Goal: Information Seeking & Learning: Find specific fact

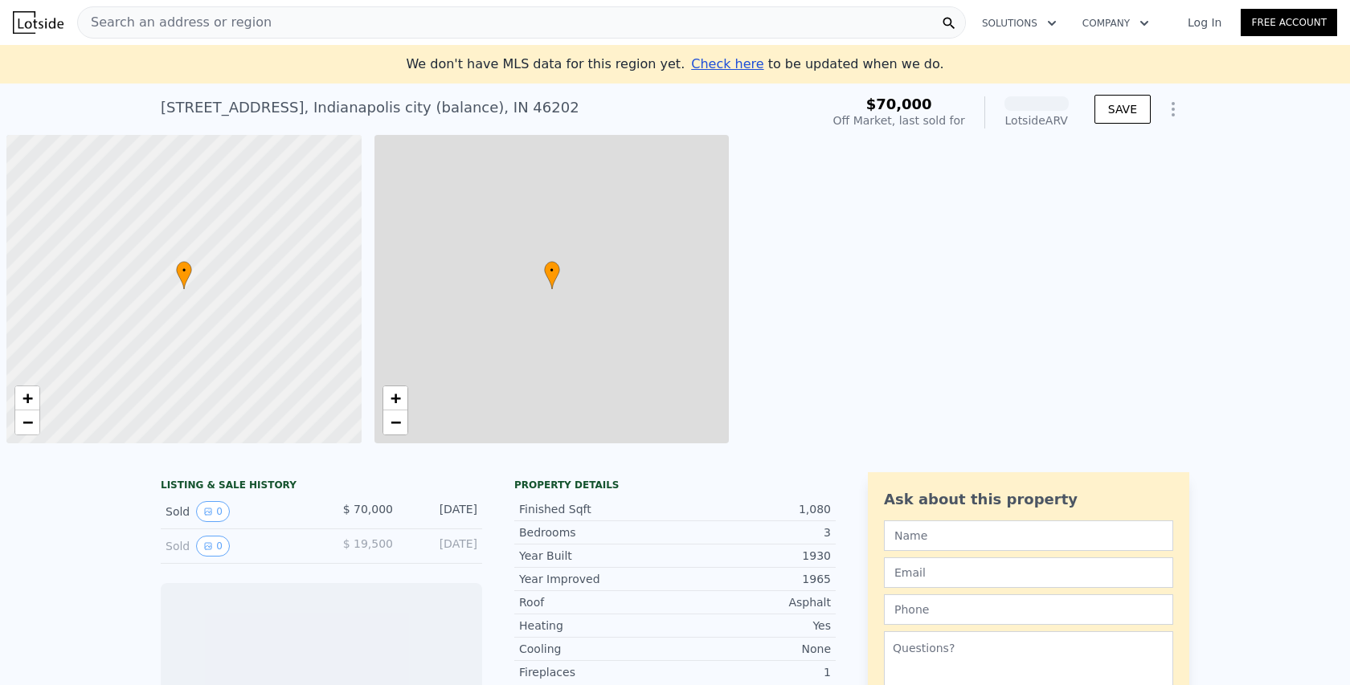
scroll to position [0, 6]
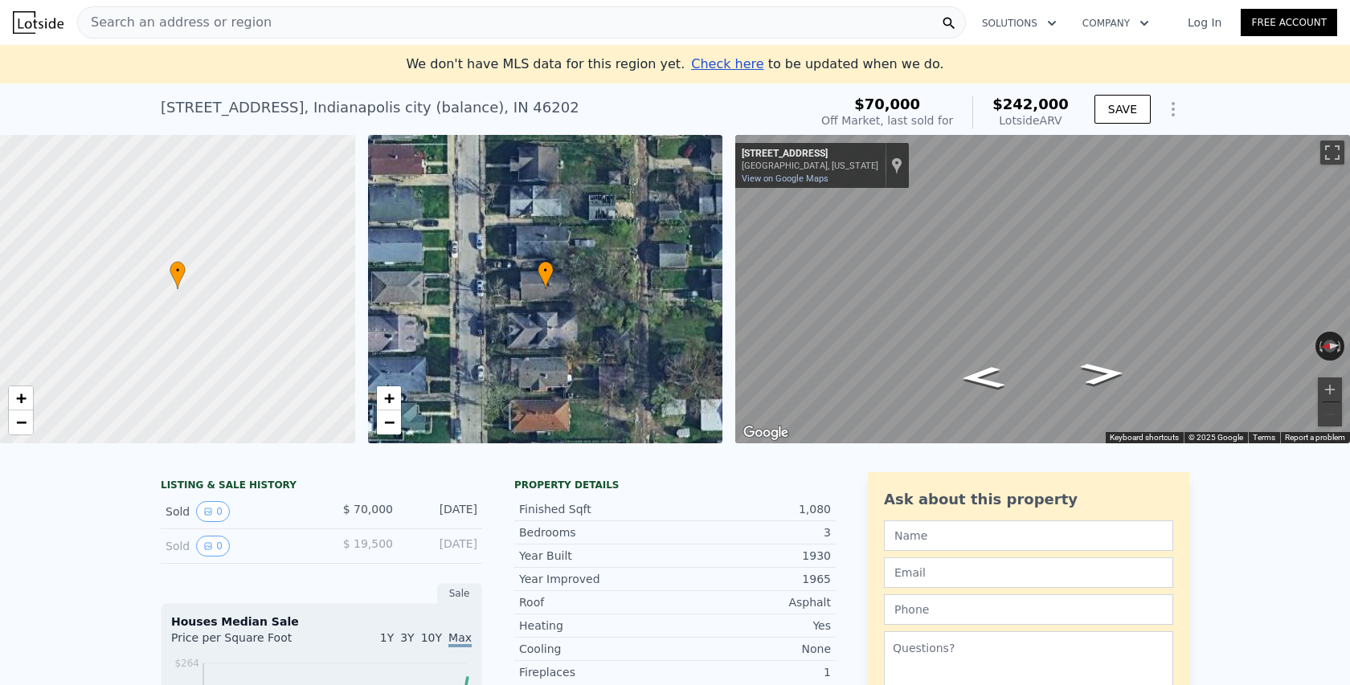
drag, startPoint x: 478, startPoint y: 509, endPoint x: 346, endPoint y: 509, distance: 131.8
click at [346, 509] on div "Sold 0 $ 70,000 [DATE]" at bounding box center [321, 512] width 321 height 35
click at [379, 496] on div "Sold 0 $ 70,000 [DATE]" at bounding box center [321, 512] width 321 height 35
drag, startPoint x: 1067, startPoint y: 118, endPoint x: 1005, endPoint y: 118, distance: 61.9
click at [1005, 118] on div "Lotside ARV" at bounding box center [1030, 121] width 76 height 16
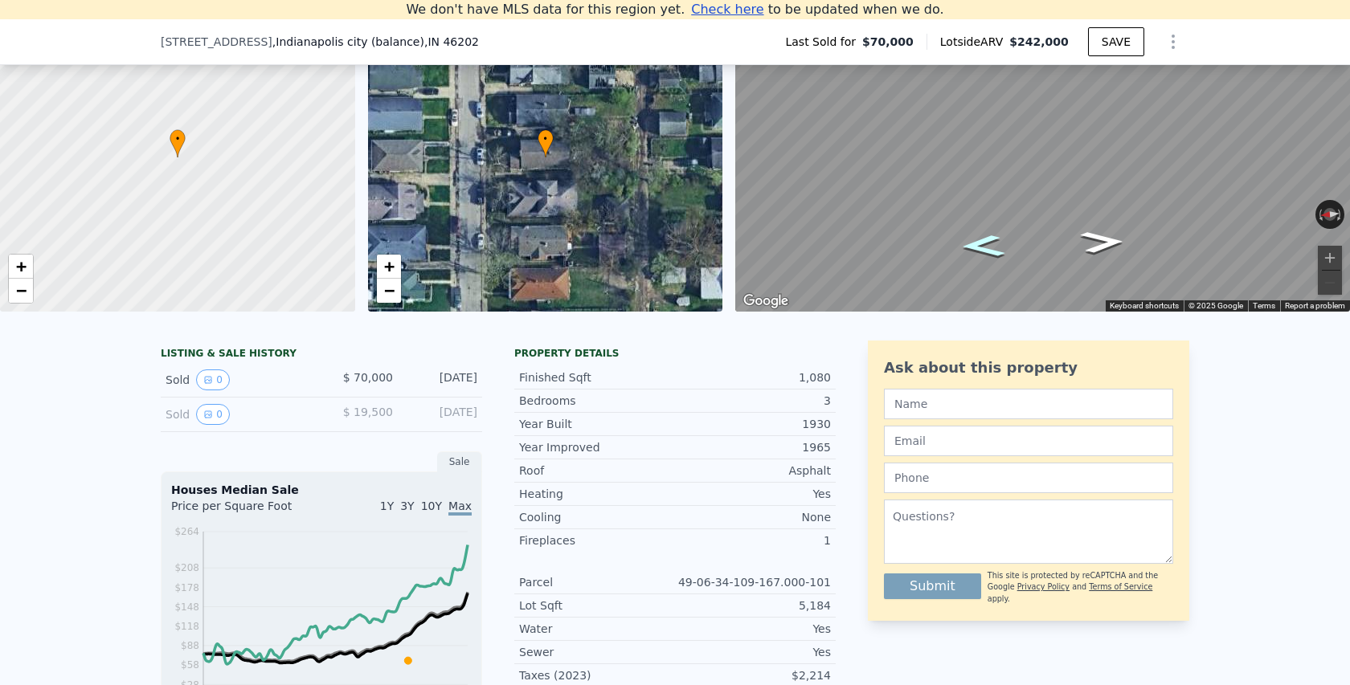
scroll to position [168, 0]
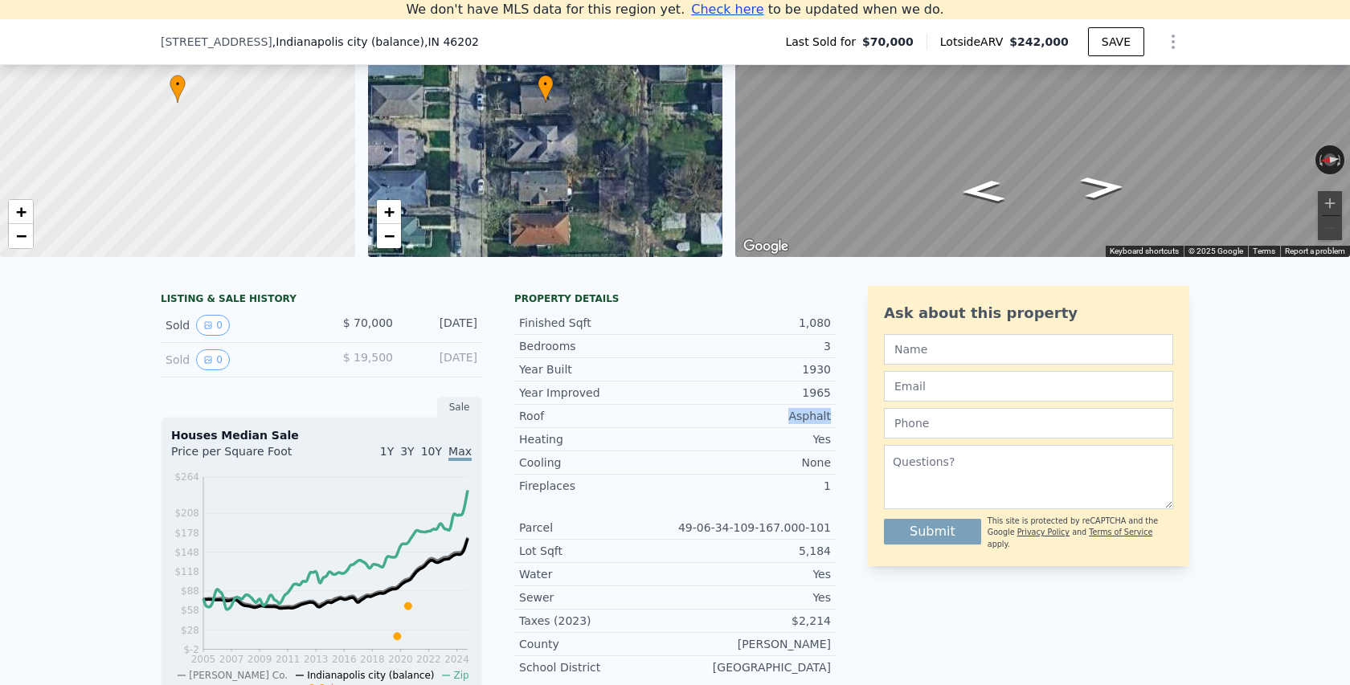
drag, startPoint x: 789, startPoint y: 417, endPoint x: 837, endPoint y: 417, distance: 47.4
click at [837, 417] on div "LISTING & SALE HISTORY Sold 0 $ 70,000 [DATE] Sold 0 $ 19,500 [DATE] Sale House…" at bounding box center [675, 627] width 1029 height 682
click at [823, 437] on div "Yes" at bounding box center [753, 440] width 156 height 16
click at [822, 460] on div "None" at bounding box center [753, 463] width 156 height 16
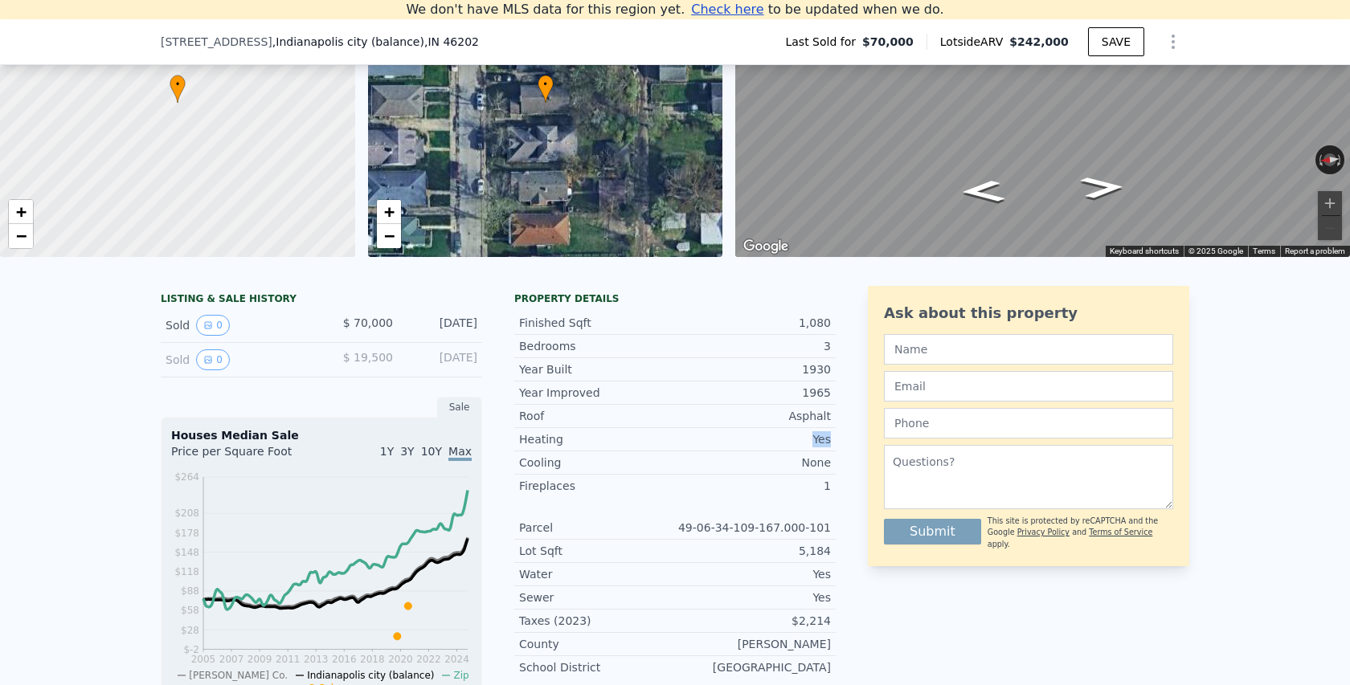
click at [822, 460] on div "None" at bounding box center [753, 463] width 156 height 16
click at [826, 484] on div "1" at bounding box center [753, 486] width 156 height 16
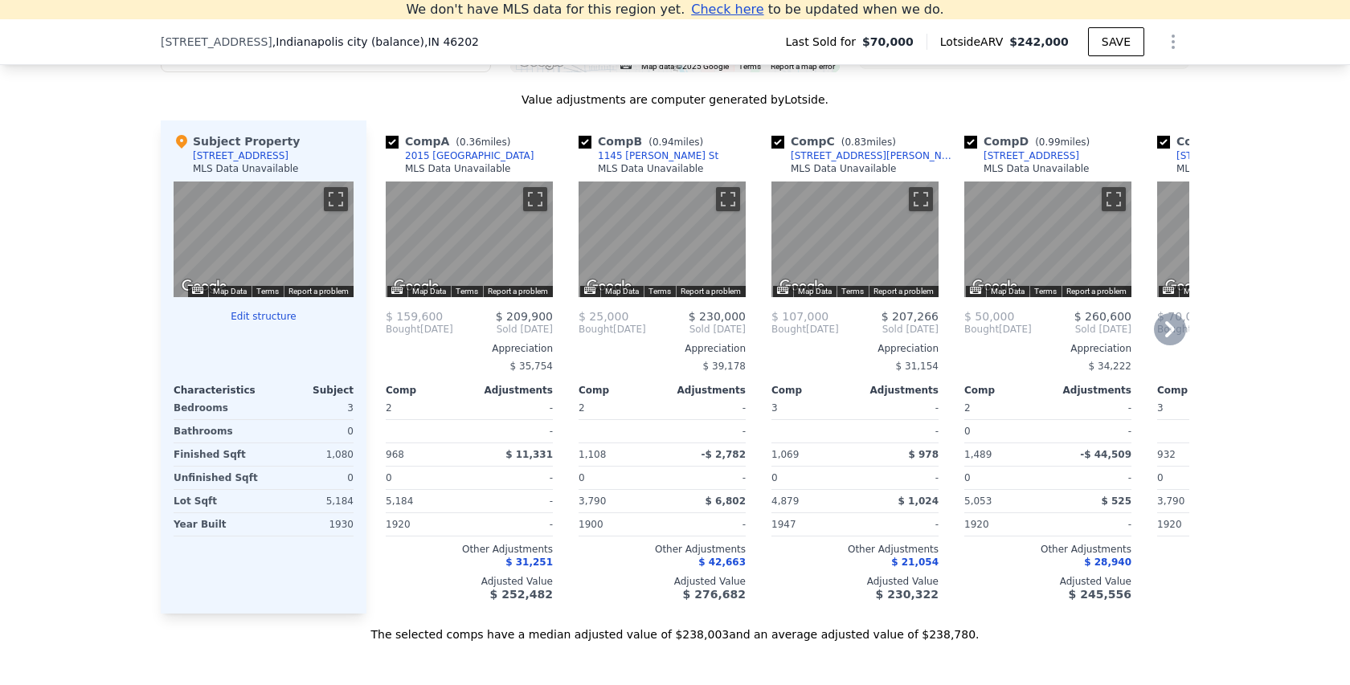
scroll to position [1575, 0]
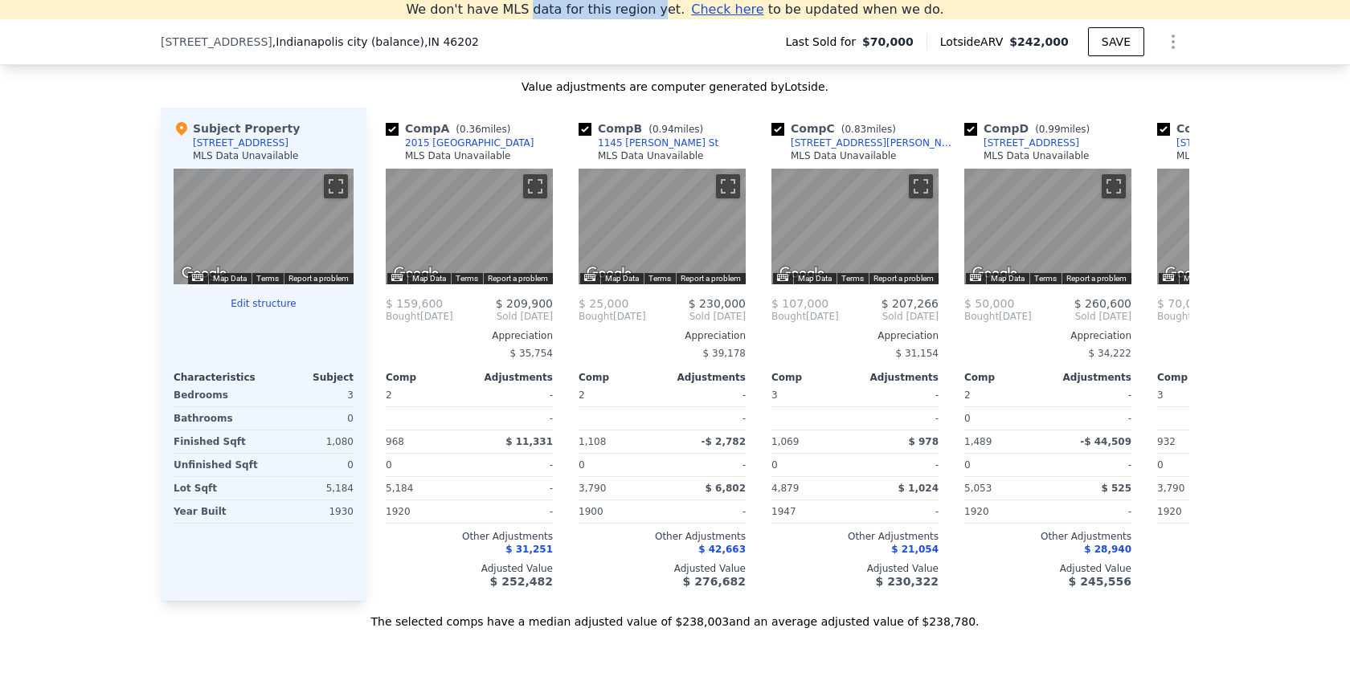
drag, startPoint x: 550, startPoint y: 10, endPoint x: 670, endPoint y: 13, distance: 119.8
click at [670, 12] on div "We don't have MLS data for this region yet. Check here to be updated when we do." at bounding box center [675, 9] width 538 height 19
drag, startPoint x: 768, startPoint y: 11, endPoint x: 926, endPoint y: 11, distance: 157.5
click at [926, 11] on div "We don't have MLS data for this region yet. Check here to be updated when we do." at bounding box center [675, 9] width 1350 height 19
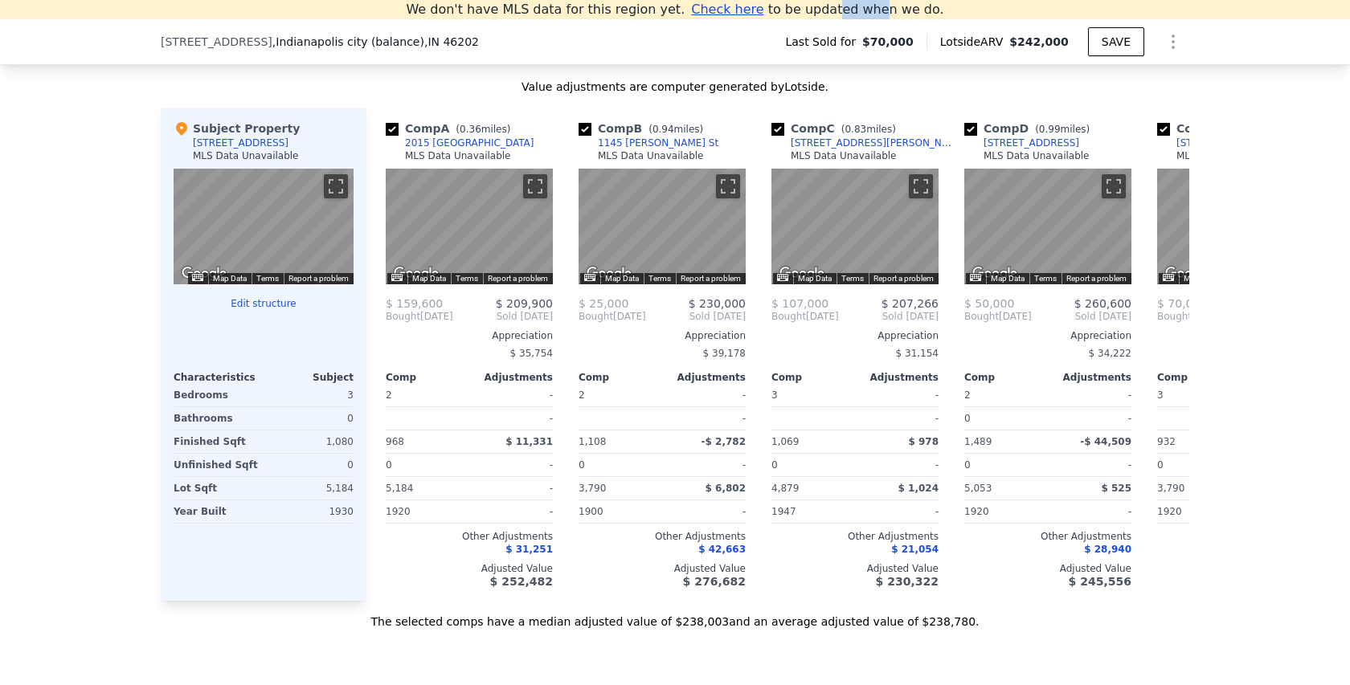
drag, startPoint x: 870, startPoint y: 10, endPoint x: 829, endPoint y: 10, distance: 41.0
click at [829, 10] on div "Check here to be updated when we do." at bounding box center [817, 9] width 252 height 19
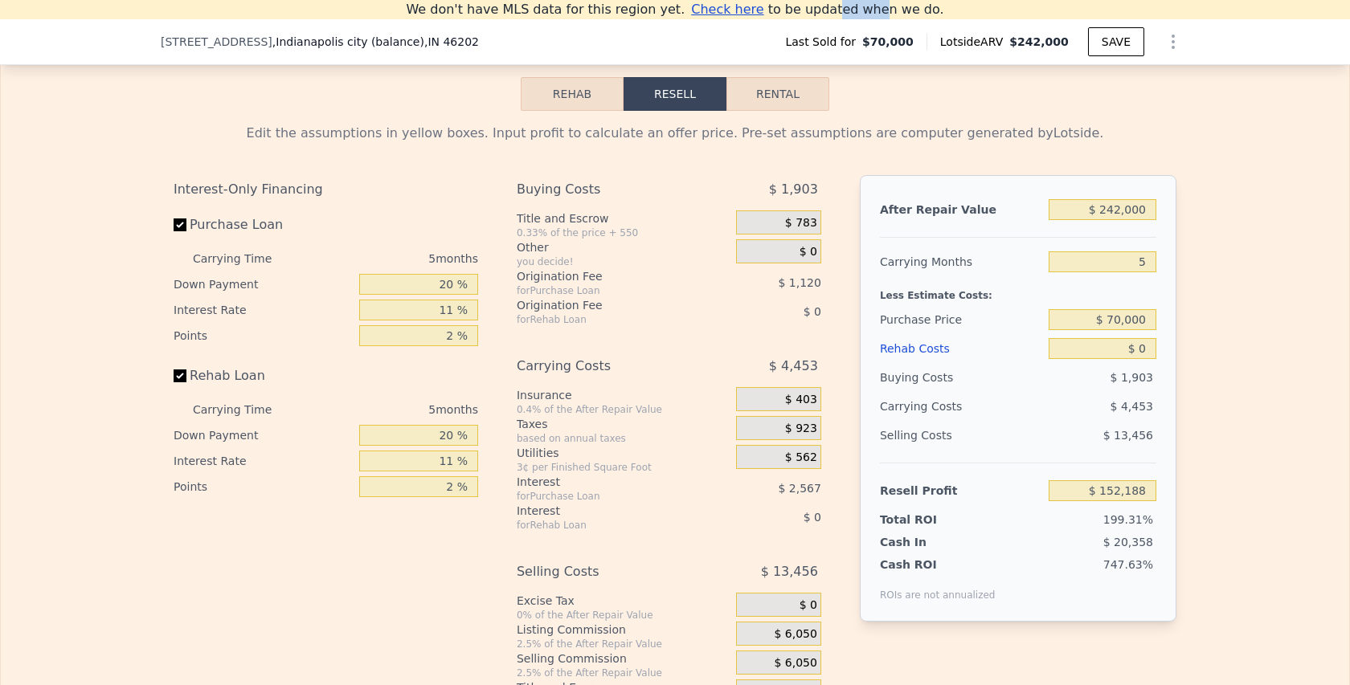
scroll to position [2274, 0]
